Goal: Transaction & Acquisition: Purchase product/service

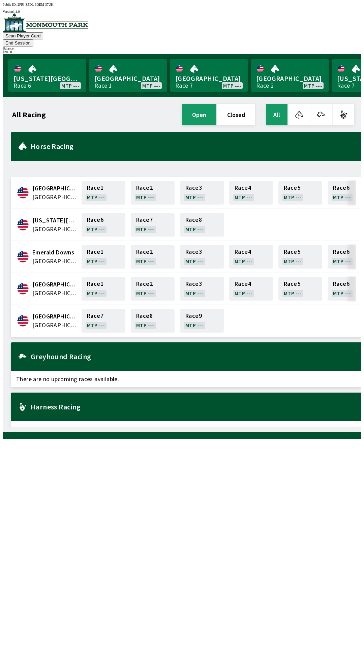
click at [33, 39] on button "End Session" at bounding box center [18, 42] width 31 height 7
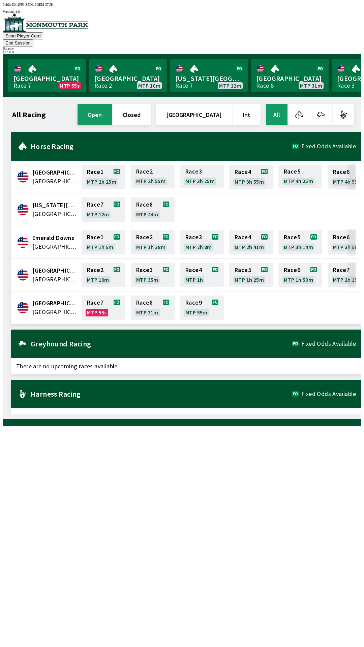
click at [33, 39] on button "End Session" at bounding box center [18, 42] width 31 height 7
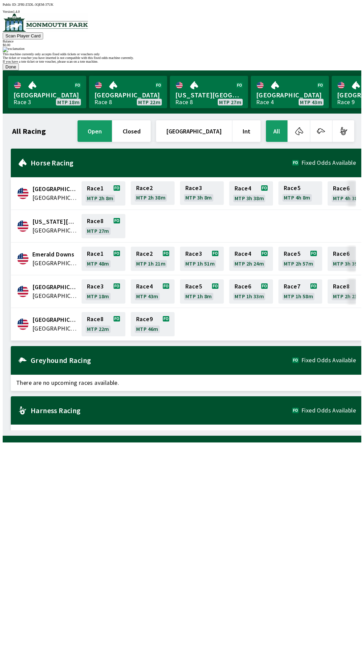
click at [19, 70] on button "Done" at bounding box center [11, 66] width 16 height 7
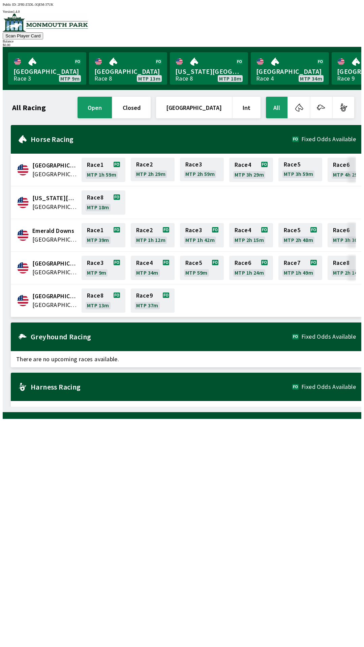
click at [151, 106] on button "closed" at bounding box center [132, 108] width 38 height 22
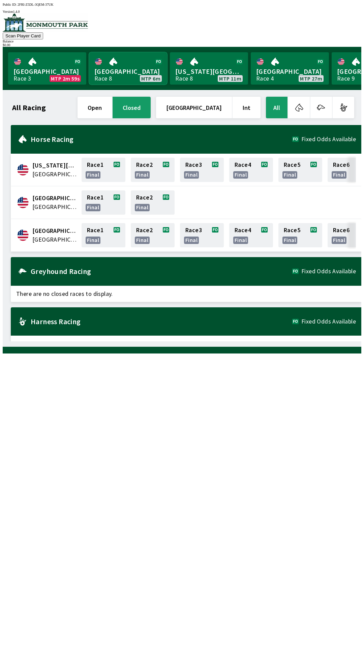
click at [125, 64] on link "[GEOGRAPHIC_DATA] Race 8 MTP 6m" at bounding box center [128, 68] width 78 height 32
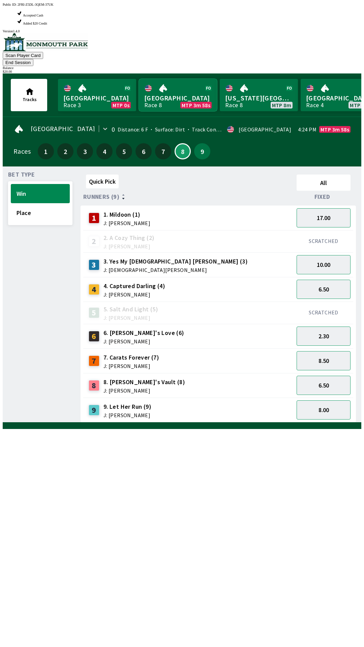
click at [184, 79] on link "[GEOGRAPHIC_DATA] Race 8 MTP 3m 58s" at bounding box center [178, 95] width 78 height 32
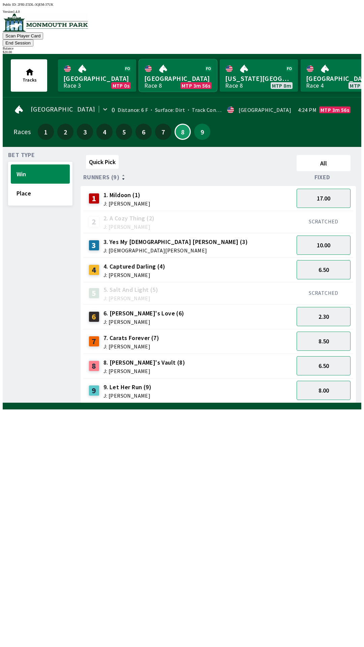
click at [166, 70] on link "[GEOGRAPHIC_DATA] Race 8 MTP 3m 56s" at bounding box center [178, 75] width 78 height 32
click at [318, 261] on button "6.50" at bounding box center [324, 269] width 54 height 19
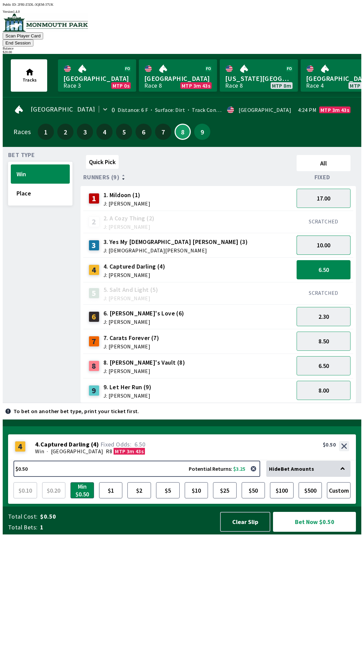
click at [329, 238] on button "10.00" at bounding box center [324, 245] width 54 height 19
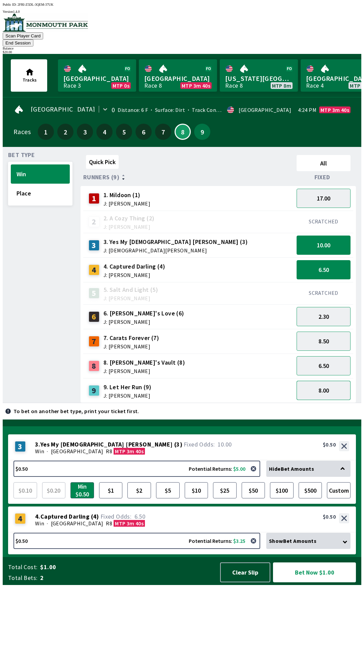
click at [327, 383] on button "8.00" at bounding box center [324, 390] width 54 height 19
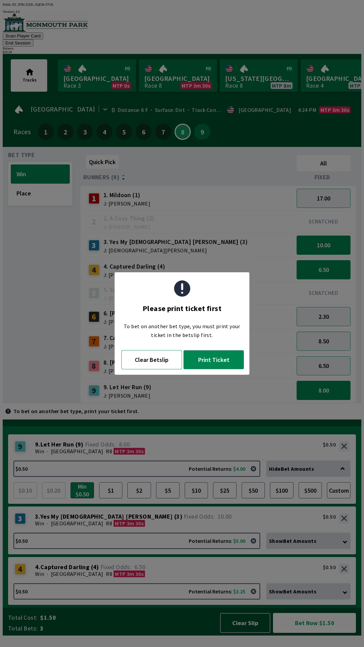
click at [155, 361] on button "Clear Betslip" at bounding box center [151, 359] width 61 height 19
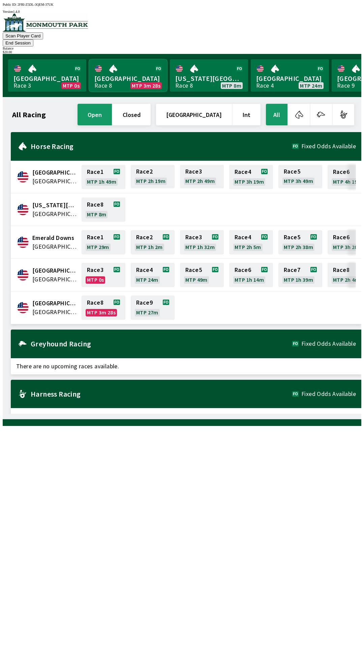
click at [121, 68] on link "[GEOGRAPHIC_DATA] Race 8 MTP 3m 28s" at bounding box center [128, 75] width 78 height 32
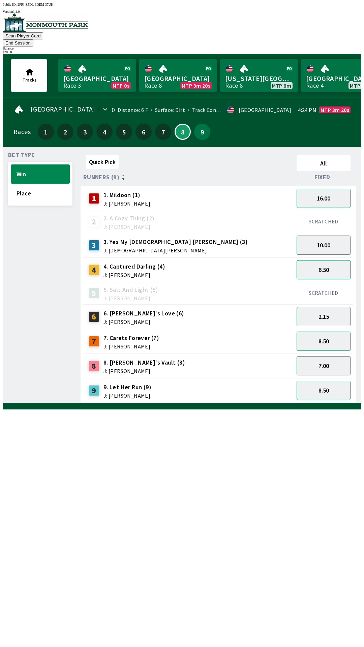
click at [330, 260] on button "6.50" at bounding box center [324, 269] width 54 height 19
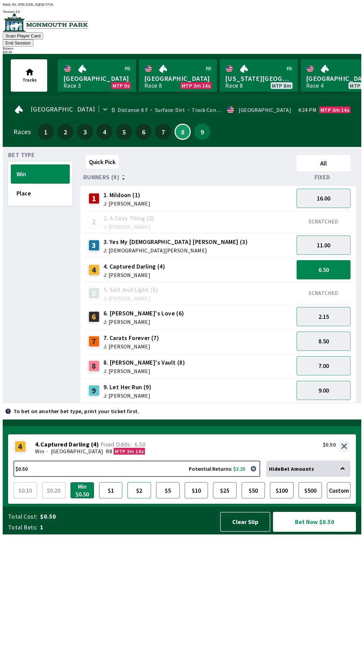
click at [139, 499] on button "$2" at bounding box center [139, 490] width 24 height 16
click at [301, 532] on button "Bet Now $2.00" at bounding box center [314, 522] width 83 height 20
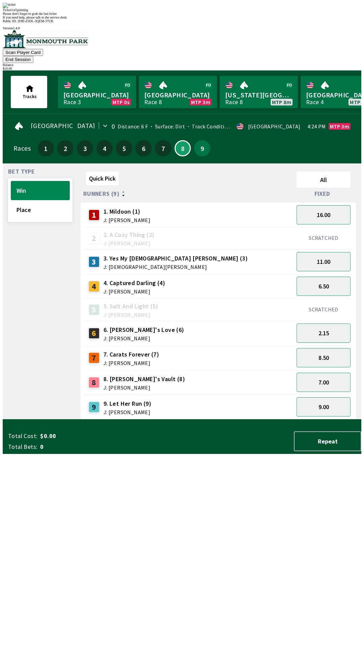
click at [227, 254] on div "3 3. Yes My [DEMOGRAPHIC_DATA] [PERSON_NAME] (3) J: [PERSON_NAME]" at bounding box center [188, 262] width 205 height 17
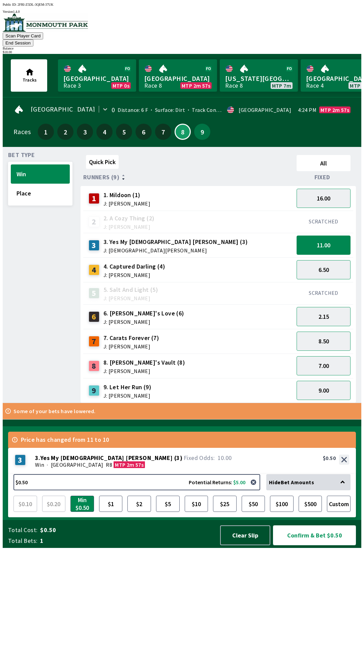
click at [282, 546] on button "Confirm & Bet $0.50" at bounding box center [314, 536] width 83 height 20
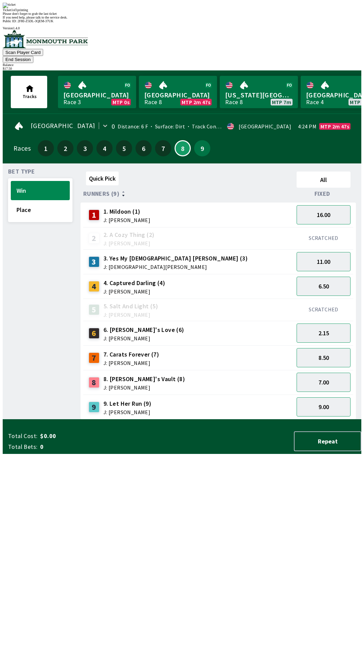
click at [231, 254] on div "3 3. Yes My [DEMOGRAPHIC_DATA] [PERSON_NAME] (3) J: [PERSON_NAME]" at bounding box center [188, 262] width 205 height 17
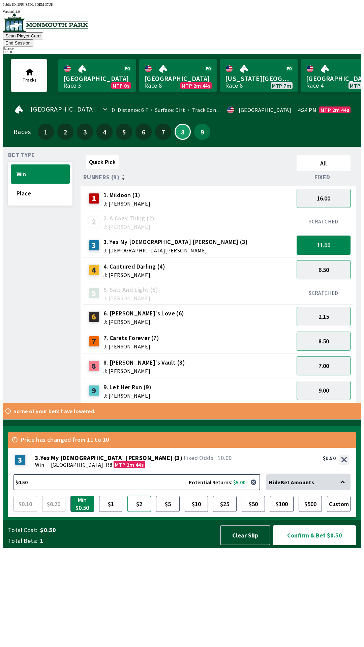
click at [138, 512] on button "$2" at bounding box center [139, 504] width 24 height 16
click at [311, 546] on button "Confirm & Bet $2.00" at bounding box center [314, 536] width 83 height 20
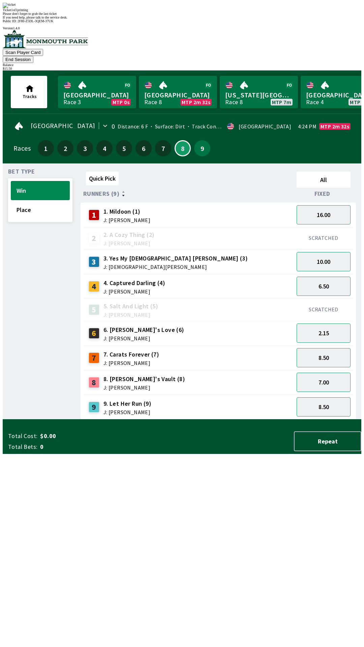
click at [234, 254] on div "3 3. Yes My [DEMOGRAPHIC_DATA] [PERSON_NAME] (3) J: [PERSON_NAME]" at bounding box center [188, 262] width 205 height 17
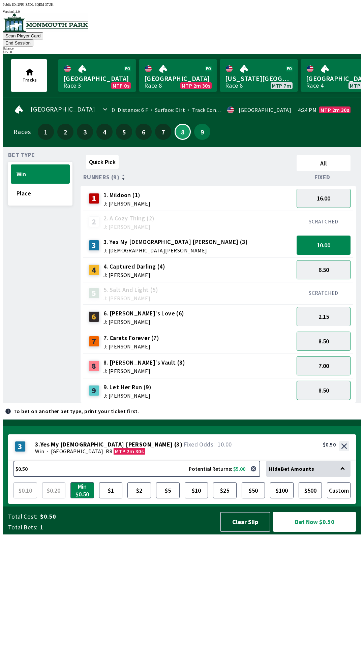
click at [320, 383] on button "8.50" at bounding box center [324, 390] width 54 height 19
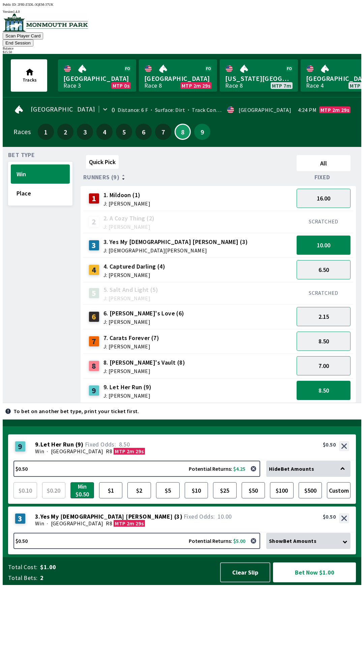
click at [337, 236] on button "10.00" at bounding box center [324, 245] width 54 height 19
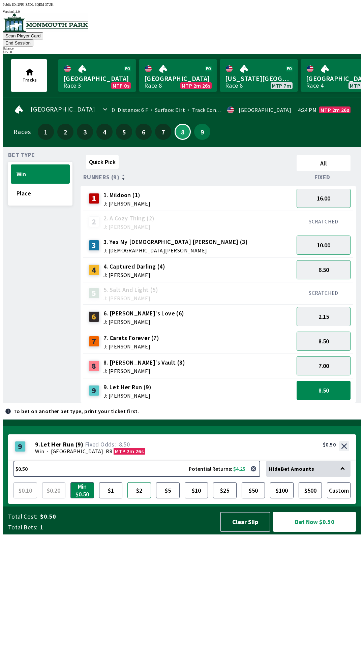
click at [141, 499] on button "$2" at bounding box center [139, 490] width 24 height 16
click at [315, 532] on button "Bet Now $2.00" at bounding box center [314, 522] width 83 height 20
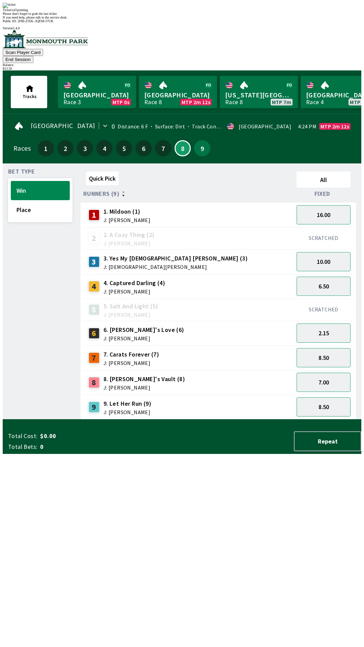
click at [256, 254] on div "3 3. Yes My [DEMOGRAPHIC_DATA] [PERSON_NAME] (3) J: [PERSON_NAME]" at bounding box center [188, 262] width 205 height 17
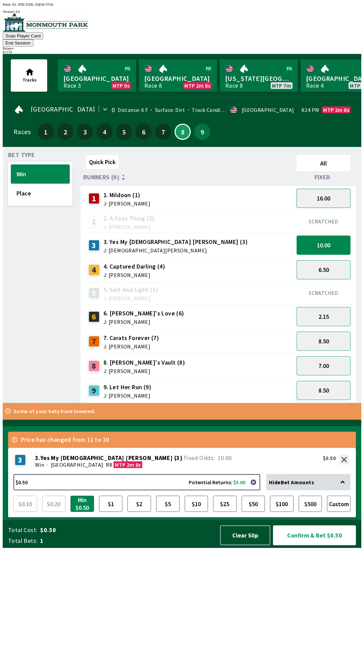
click at [336, 192] on button "16.00" at bounding box center [324, 198] width 54 height 19
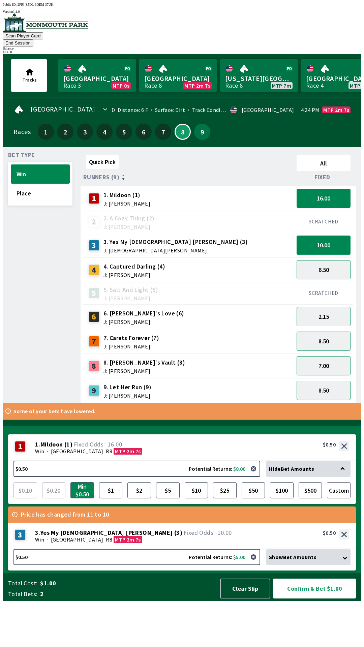
click at [329, 236] on button "10.00" at bounding box center [324, 245] width 54 height 19
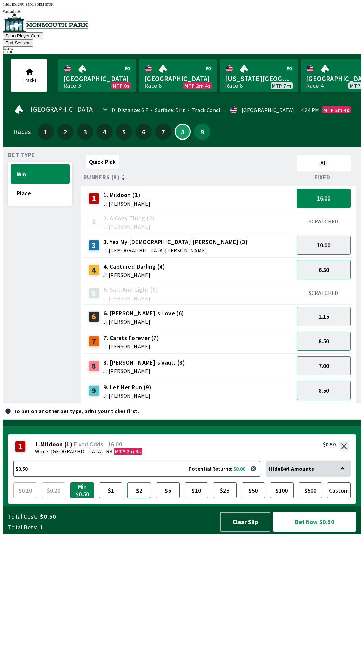
click at [141, 499] on button "$2" at bounding box center [139, 490] width 24 height 16
click at [321, 532] on button "Bet Now $2.00" at bounding box center [314, 522] width 83 height 20
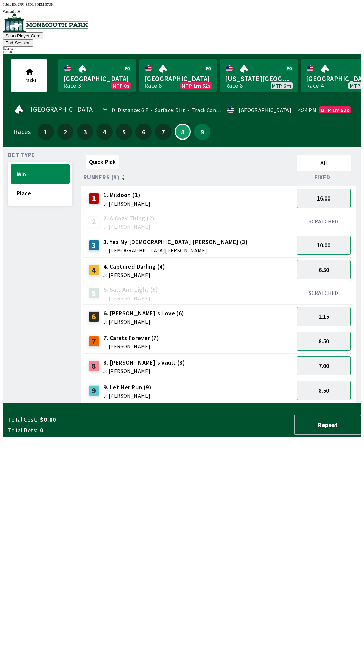
click at [227, 213] on div "2 2. A Cozy Thing (2) J: [PERSON_NAME]" at bounding box center [188, 221] width 205 height 17
click at [33, 39] on button "End Session" at bounding box center [18, 42] width 31 height 7
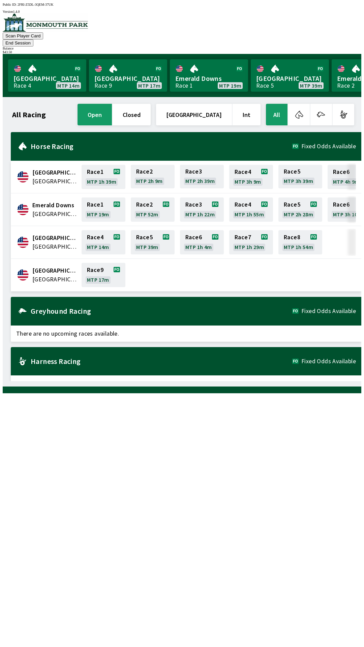
click at [33, 39] on button "End Session" at bounding box center [18, 42] width 31 height 7
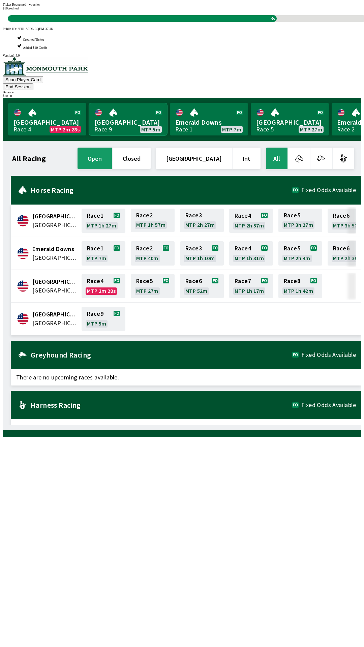
click at [124, 103] on link "Monmouth Park Race 9 MTP 5m" at bounding box center [128, 119] width 78 height 32
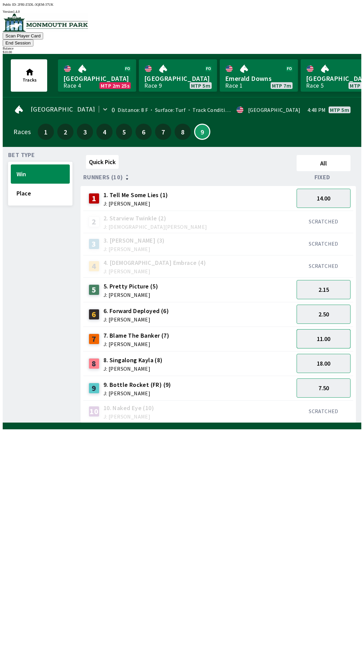
click at [333, 329] on button "11.00" at bounding box center [324, 338] width 54 height 19
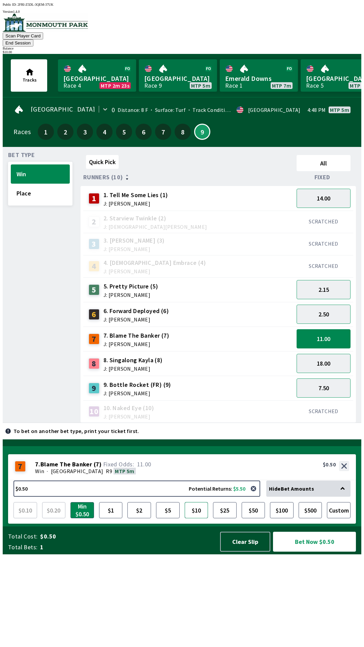
click at [195, 519] on button "$10" at bounding box center [197, 510] width 24 height 16
click at [318, 552] on button "Bet Now $10.00" at bounding box center [314, 542] width 83 height 20
